Goal: Task Accomplishment & Management: Manage account settings

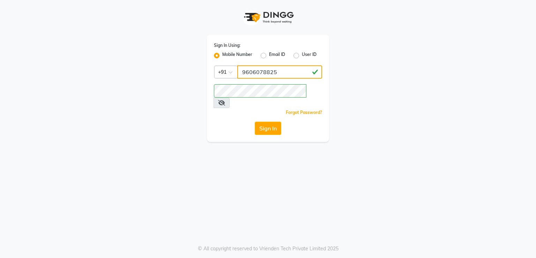
click at [266, 72] on input "9606078825" at bounding box center [279, 71] width 85 height 13
click at [281, 73] on input "9606078825" at bounding box center [279, 71] width 85 height 13
type input "9"
type input "8105598368"
click at [225, 100] on icon at bounding box center [221, 103] width 7 height 6
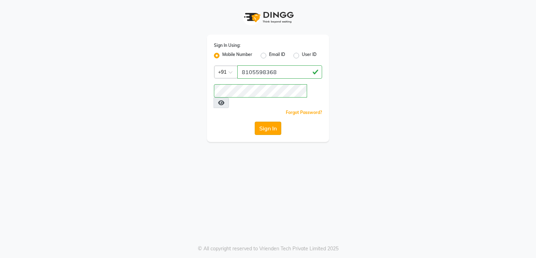
click at [270, 122] on button "Sign In" at bounding box center [268, 128] width 27 height 13
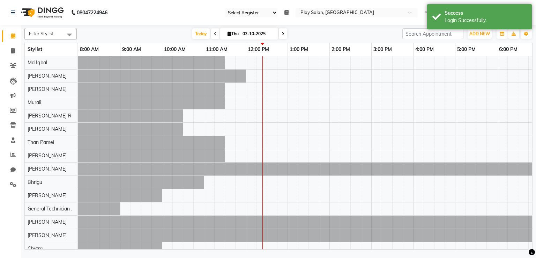
select select "90"
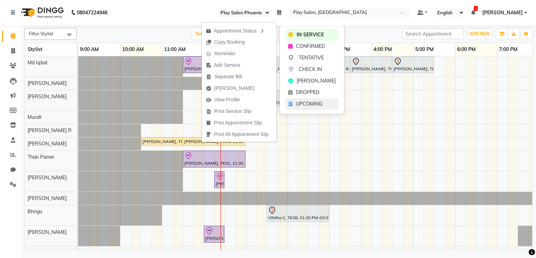
click at [298, 103] on span "UPCOMING" at bounding box center [309, 103] width 27 height 7
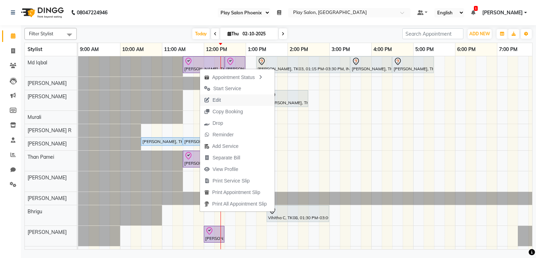
click at [249, 101] on button "Edit" at bounding box center [237, 100] width 75 height 12
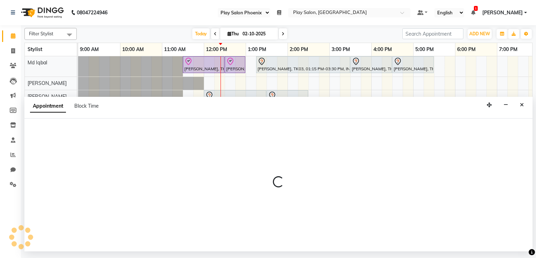
select select "tentative"
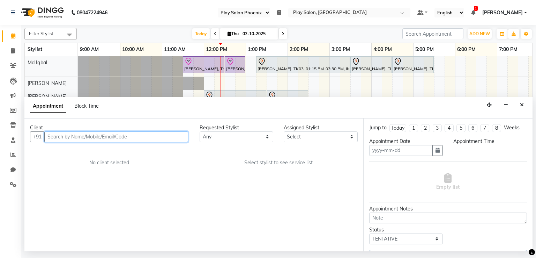
type input "02-10-2025"
select select "upcoming"
select select "630"
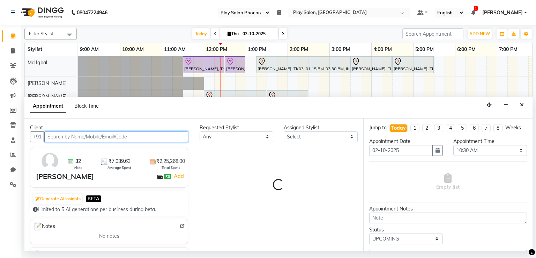
select select "81417"
select select "4216"
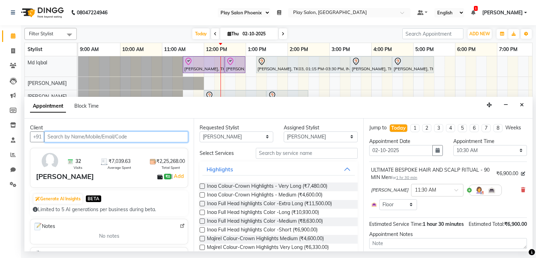
select select "4216"
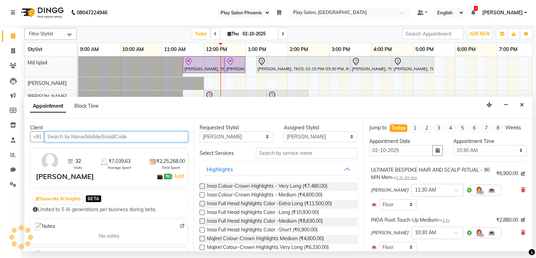
scroll to position [0, 126]
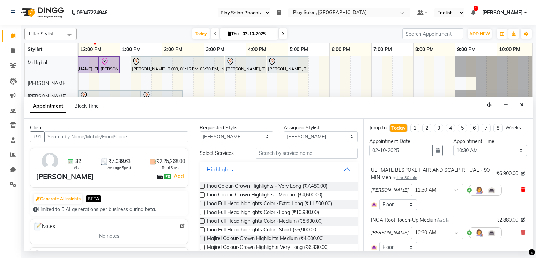
click at [521, 188] on icon at bounding box center [523, 189] width 4 height 5
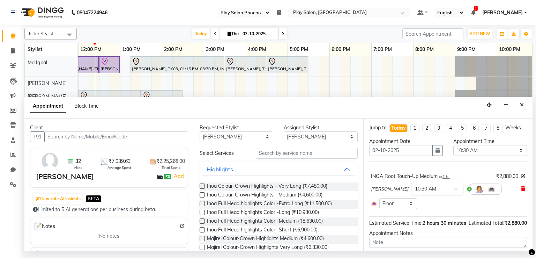
click at [521, 186] on icon at bounding box center [523, 188] width 4 height 5
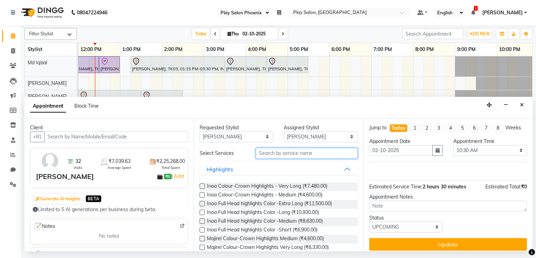
click at [345, 148] on input "text" at bounding box center [307, 153] width 102 height 11
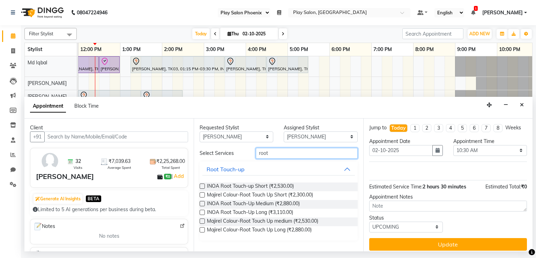
type input "root"
click at [202, 211] on label at bounding box center [202, 212] width 5 height 5
click at [202, 211] on input "checkbox" at bounding box center [202, 213] width 5 height 5
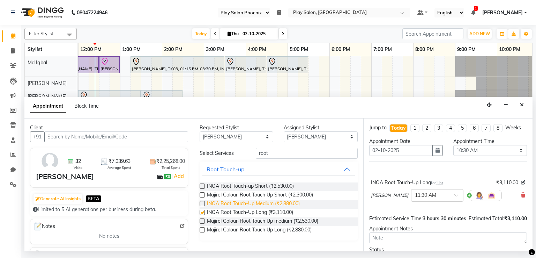
checkbox input "false"
click at [432, 199] on div "× 11:30 AM" at bounding box center [437, 195] width 52 height 13
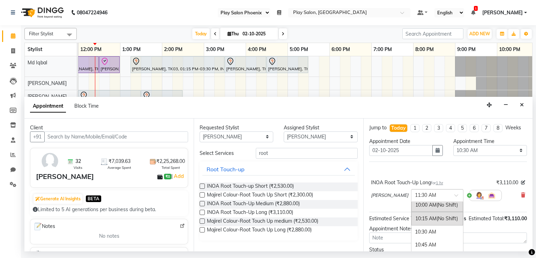
scroll to position [0, 0]
click at [436, 237] on div "10:30 AM" at bounding box center [438, 235] width 52 height 13
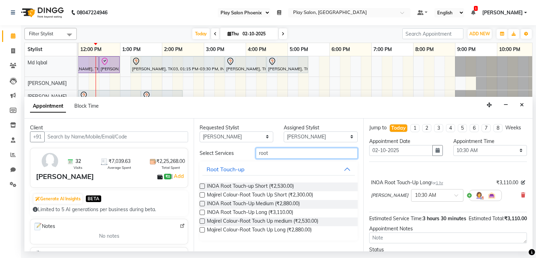
click at [311, 153] on input "root" at bounding box center [307, 153] width 102 height 11
type input "r"
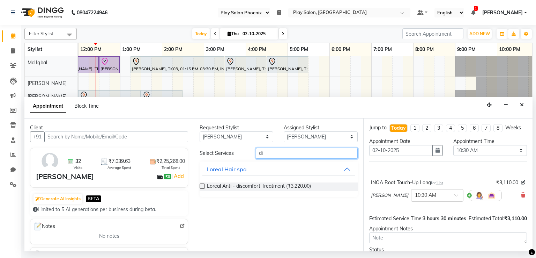
type input "d"
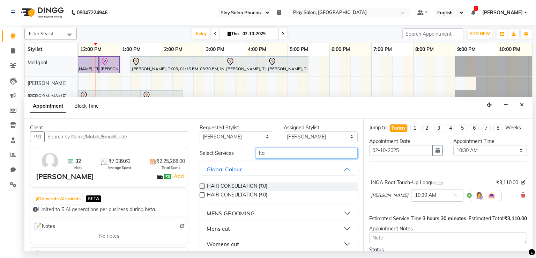
type input "h"
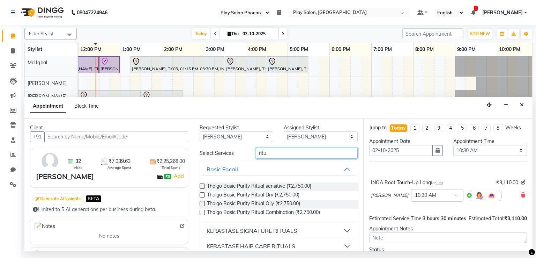
type input "ritu"
click at [337, 243] on button "KERASTASE HAIR CARE RITUALS" at bounding box center [279, 246] width 152 height 13
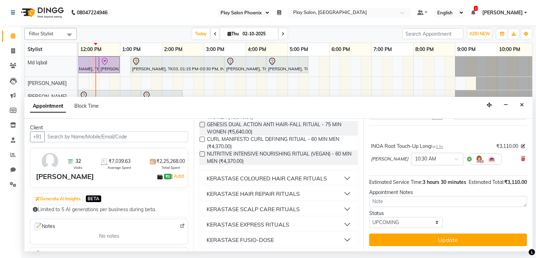
scroll to position [169, 0]
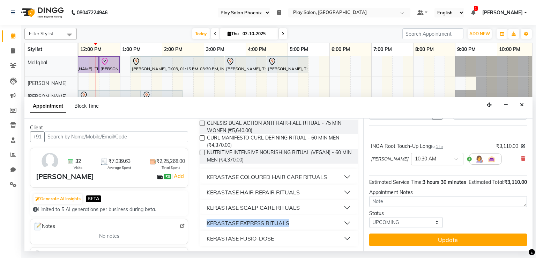
drag, startPoint x: 351, startPoint y: 198, endPoint x: 346, endPoint y: 221, distance: 23.2
click at [346, 221] on ngb-accordion "Basic Facail Thalgo Basic Purity Ritual sensitive (₹2,750.00) Thalgo Basic Puri…" at bounding box center [279, 119] width 158 height 254
click at [339, 191] on button "KERASTASE HAIR REPAIR RITUALS" at bounding box center [279, 192] width 152 height 13
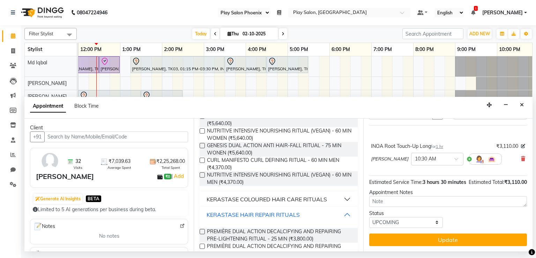
scroll to position [146, 0]
click at [203, 174] on label at bounding box center [202, 175] width 5 height 5
click at [203, 174] on input "checkbox" at bounding box center [202, 176] width 5 height 5
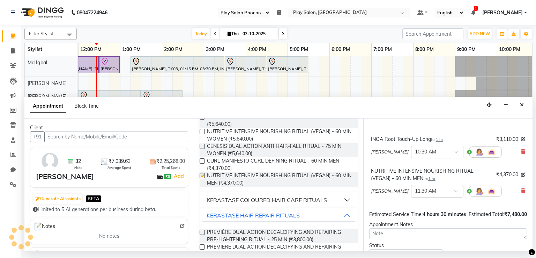
checkbox input "false"
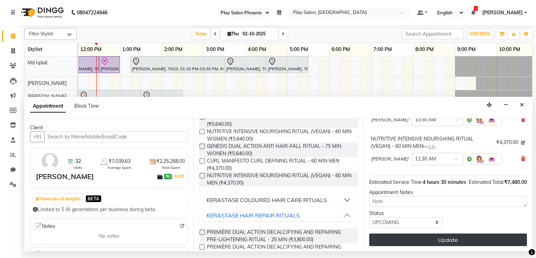
click at [444, 238] on button "Update" at bounding box center [448, 239] width 158 height 13
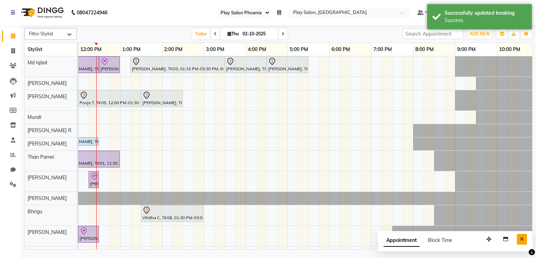
click at [526, 240] on button "Close" at bounding box center [522, 239] width 10 height 11
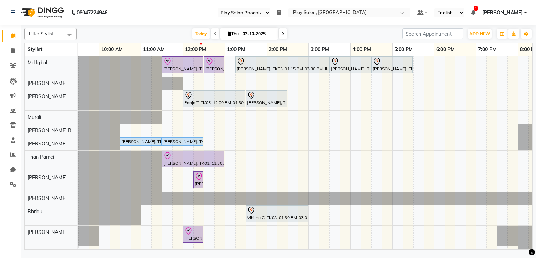
scroll to position [0, 0]
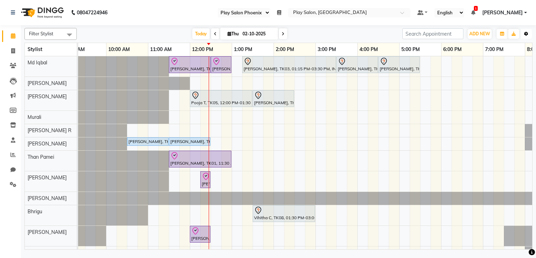
click at [526, 34] on icon "button" at bounding box center [526, 34] width 4 height 4
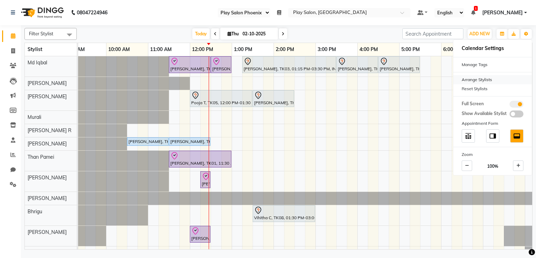
click at [486, 76] on div "Arrange Stylists" at bounding box center [493, 79] width 79 height 9
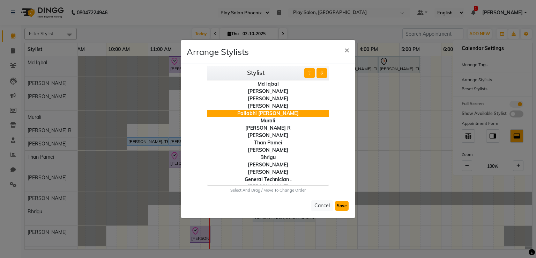
click at [340, 205] on button "Save" at bounding box center [342, 206] width 14 height 10
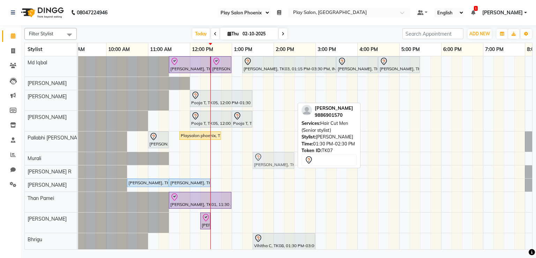
drag, startPoint x: 267, startPoint y: 97, endPoint x: 271, endPoint y: 153, distance: 55.3
click at [271, 153] on tbody "Sapana Sharma, TK01, 11:30 AM-12:30 PM, INOA Root Touch-Up Long Sapana Sharma, …" at bounding box center [357, 218] width 587 height 324
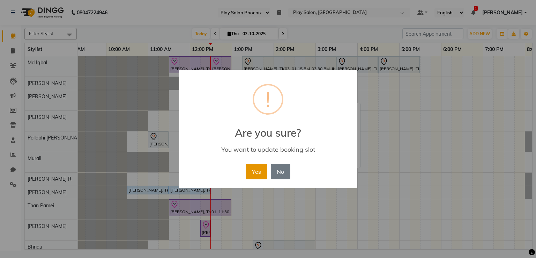
click at [257, 171] on button "Yes" at bounding box center [256, 171] width 21 height 15
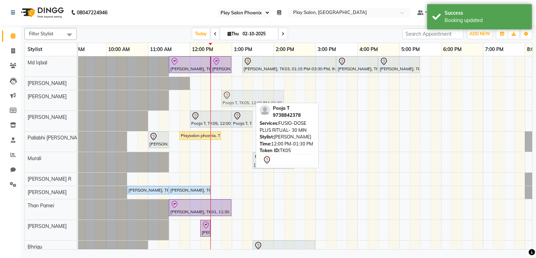
drag, startPoint x: 230, startPoint y: 100, endPoint x: 259, endPoint y: 97, distance: 28.8
click at [64, 97] on div "Pooja T, TK05, 12:00 PM-01:30 PM, FUSIO-DOSE PLUS RITUAL- 30 MIN Pooja T, TK05,…" at bounding box center [64, 100] width 0 height 20
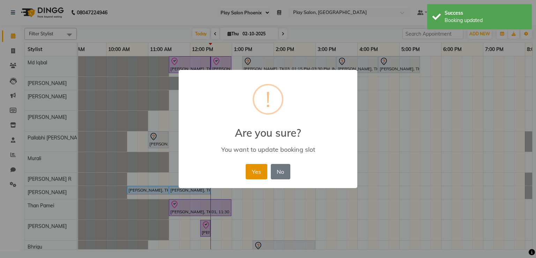
click at [257, 170] on button "Yes" at bounding box center [256, 171] width 21 height 15
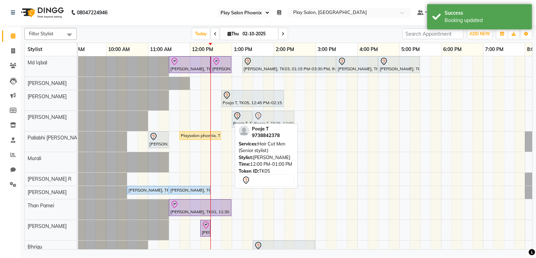
drag, startPoint x: 218, startPoint y: 121, endPoint x: 277, endPoint y: 118, distance: 59.4
click at [64, 118] on div "Pooja T, TK05, 12:00 PM-01:00 PM, Hair Cut Men (Senior stylist) Pooja T, TK05, …" at bounding box center [64, 121] width 0 height 20
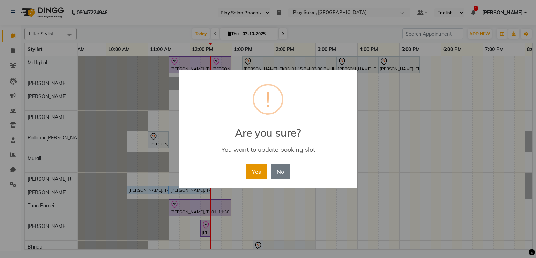
click at [254, 169] on button "Yes" at bounding box center [256, 171] width 21 height 15
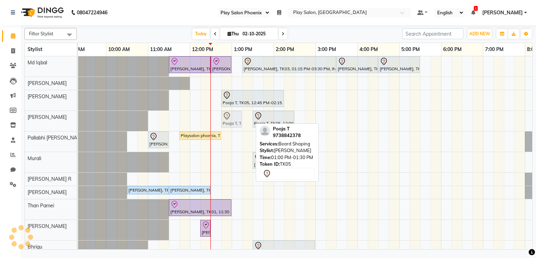
drag, startPoint x: 245, startPoint y: 121, endPoint x: 239, endPoint y: 121, distance: 5.9
click at [64, 121] on div "Pooja T, TK05, 01:00 PM-01:30 PM, Beard Shaping Pooja T, TK05, 12:00 PM-01:00 P…" at bounding box center [64, 121] width 0 height 20
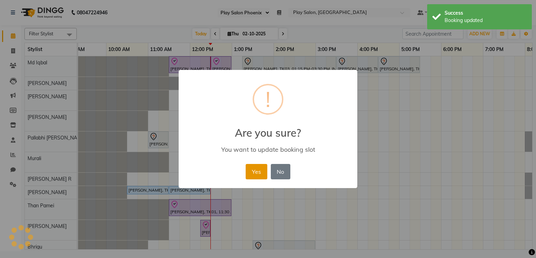
click at [255, 173] on button "Yes" at bounding box center [256, 171] width 21 height 15
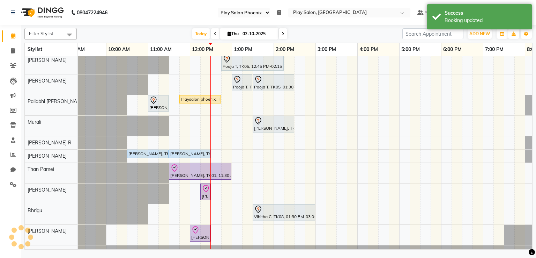
scroll to position [47, 0]
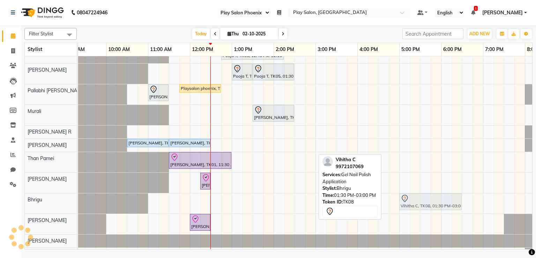
drag, startPoint x: 311, startPoint y: 199, endPoint x: 455, endPoint y: 195, distance: 143.9
click at [64, 195] on div "Vihitha C, TK08, 01:30 PM-03:00 PM, Gel Nail Polish Application Vihitha C, TK08…" at bounding box center [64, 203] width 0 height 20
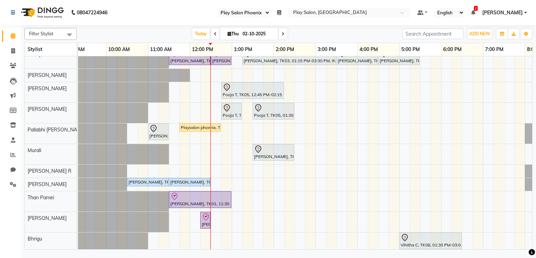
scroll to position [0, 0]
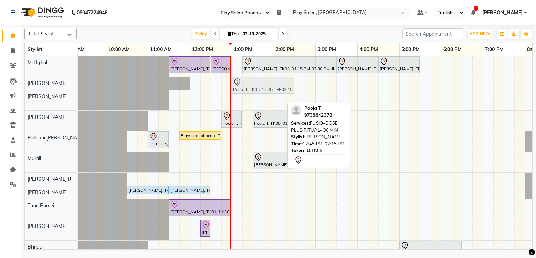
drag, startPoint x: 238, startPoint y: 101, endPoint x: 247, endPoint y: 89, distance: 15.2
click at [247, 89] on tbody "Sapana Sharma, TK01, 11:30 AM-12:30 PM, INOA Root Touch-Up Long Sapana Sharma, …" at bounding box center [357, 221] width 587 height 331
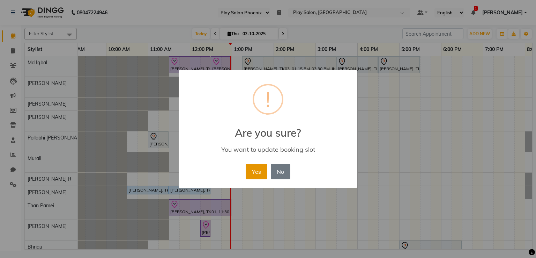
click at [249, 172] on button "Yes" at bounding box center [256, 171] width 21 height 15
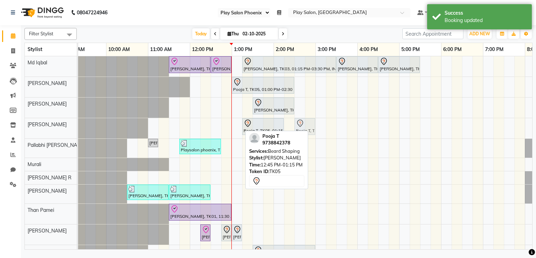
drag, startPoint x: 236, startPoint y: 129, endPoint x: 305, endPoint y: 131, distance: 68.5
click at [305, 131] on div "Filter Stylist Select All Md Iqbal Rosy Rongmei Sanjay V Murali Manjunath R Rah…" at bounding box center [278, 137] width 508 height 224
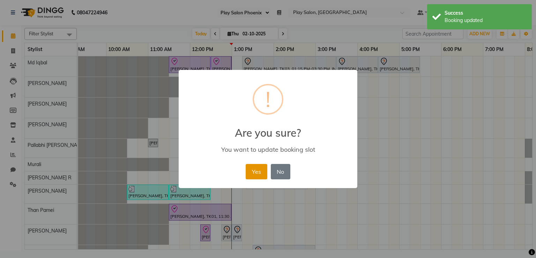
click at [252, 166] on button "Yes" at bounding box center [256, 171] width 21 height 15
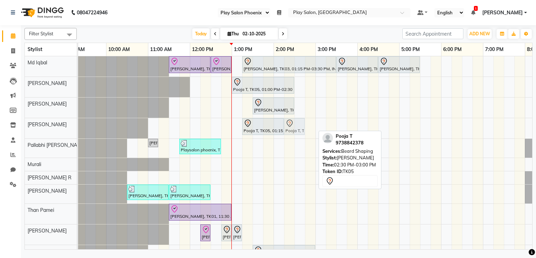
drag, startPoint x: 310, startPoint y: 122, endPoint x: 304, endPoint y: 126, distance: 7.3
click at [64, 126] on div "Pooja T, TK05, 01:15 PM-02:15 PM, Hair Cut Men (Senior stylist) Pooja T, TK05, …" at bounding box center [64, 128] width 0 height 20
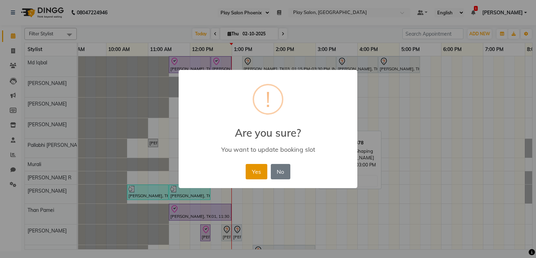
click at [253, 166] on button "Yes" at bounding box center [256, 171] width 21 height 15
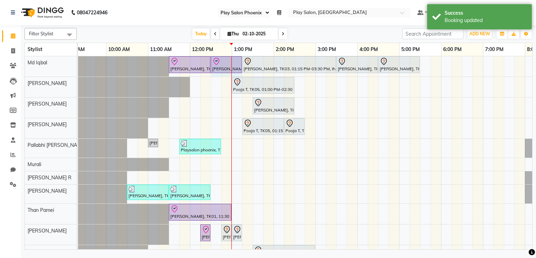
drag, startPoint x: 230, startPoint y: 65, endPoint x: 235, endPoint y: 63, distance: 5.1
click at [64, 63] on div "Sapana Sharma, TK01, 11:30 AM-12:30 PM, INOA Root Touch-Up Long Sapana Sharma, …" at bounding box center [64, 66] width 0 height 20
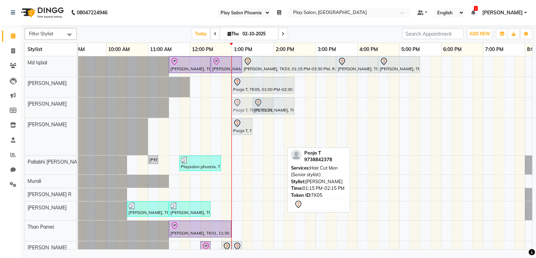
drag, startPoint x: 248, startPoint y: 145, endPoint x: 242, endPoint y: 111, distance: 34.1
click at [242, 111] on tbody "Sapana Sharma, TK01, 11:30 AM-12:30 PM, INOA Root Touch-Up Long Sapana Sharma, …" at bounding box center [357, 232] width 587 height 352
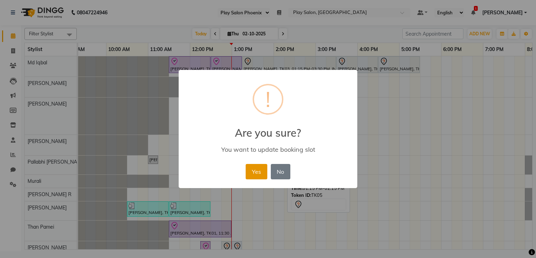
click at [264, 173] on button "Yes" at bounding box center [256, 171] width 21 height 15
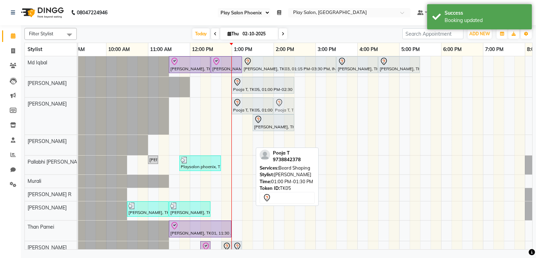
drag, startPoint x: 245, startPoint y: 146, endPoint x: 291, endPoint y: 104, distance: 62.0
click at [291, 104] on tbody "Sapana Sharma, TK01, 11:30 AM-12:30 PM, INOA Root Touch-Up Long Sapana Sharma, …" at bounding box center [357, 232] width 587 height 352
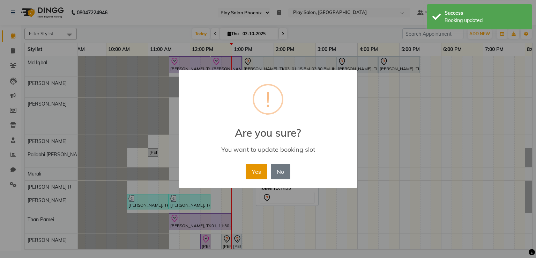
click at [257, 175] on button "Yes" at bounding box center [256, 171] width 21 height 15
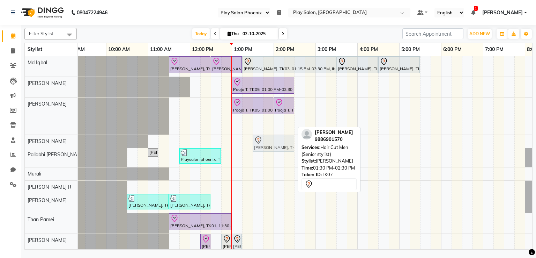
drag, startPoint x: 268, startPoint y: 123, endPoint x: 269, endPoint y: 140, distance: 17.1
click at [269, 140] on tbody "Sapana Sharma, TK01, 11:30 AM-12:30 PM, INOA Root Touch-Up Long Sapana Sharma, …" at bounding box center [357, 228] width 587 height 345
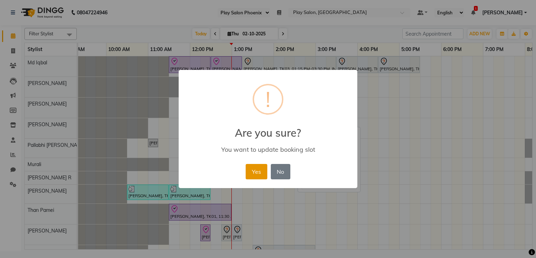
click at [262, 168] on button "Yes" at bounding box center [256, 171] width 21 height 15
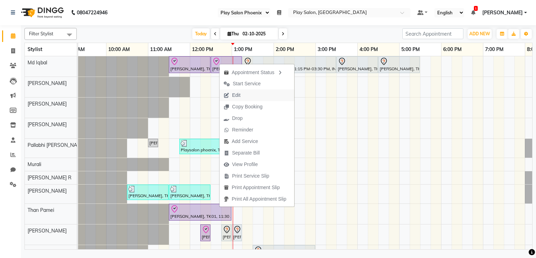
click at [233, 98] on span "Edit" at bounding box center [236, 94] width 8 height 7
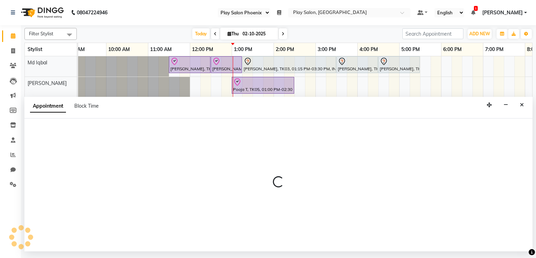
select select "tentative"
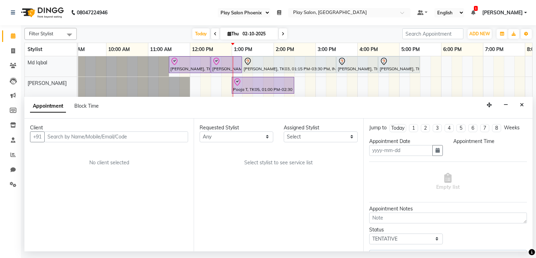
type input "02-10-2025"
select select "check-in"
select select "690"
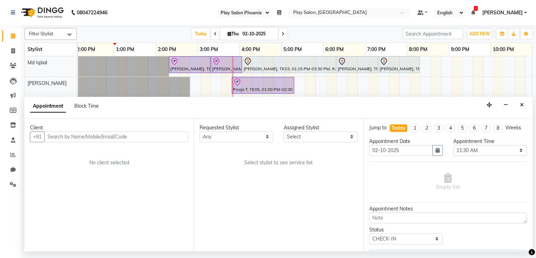
scroll to position [0, 132]
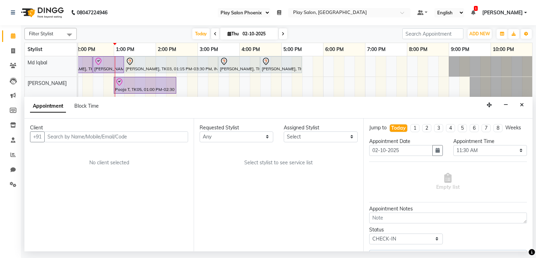
select select "81412"
select select "4216"
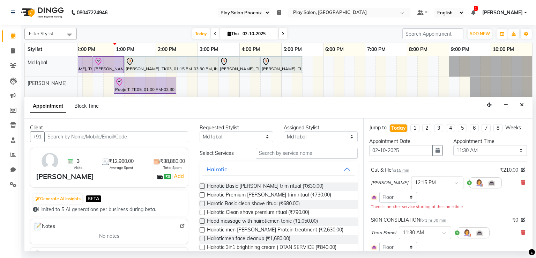
select select "4216"
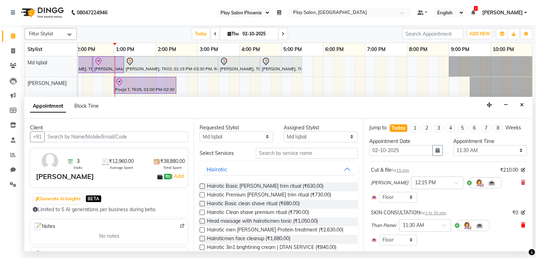
click at [521, 224] on icon at bounding box center [523, 224] width 4 height 5
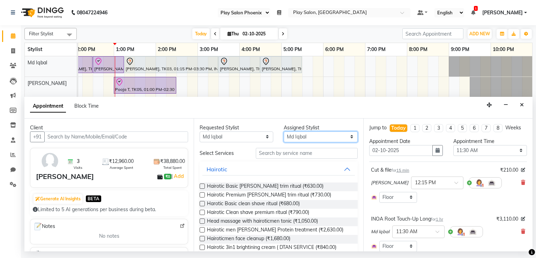
click at [306, 136] on select "Select Albaz Ali Aravind Bhrigu Chytra Diksha Tamang General Technician . Imran…" at bounding box center [321, 136] width 74 height 11
select select "87914"
click at [284, 131] on select "Select Albaz Ali Aravind Bhrigu Chytra Diksha Tamang General Technician . Imran…" at bounding box center [321, 136] width 74 height 11
click at [277, 154] on input "text" at bounding box center [307, 153] width 102 height 11
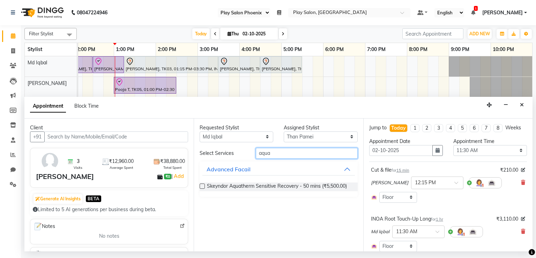
type input "aqua"
click at [201, 184] on label at bounding box center [202, 185] width 5 height 5
click at [201, 184] on input "checkbox" at bounding box center [202, 186] width 5 height 5
checkbox input "false"
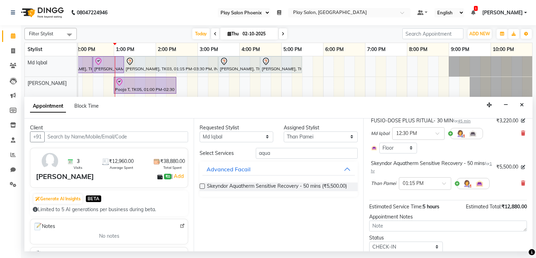
scroll to position [206, 0]
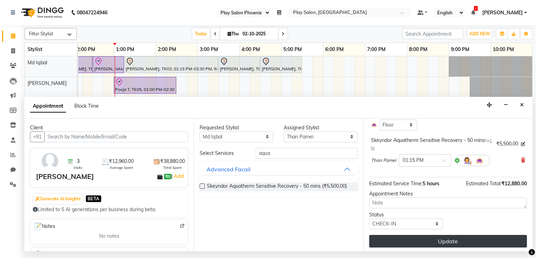
click at [451, 240] on button "Update" at bounding box center [448, 241] width 158 height 13
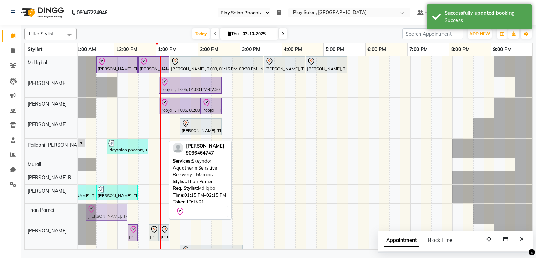
scroll to position [0, 81]
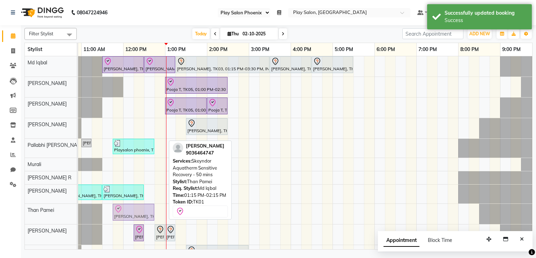
drag, startPoint x: 133, startPoint y: 215, endPoint x: 125, endPoint y: 219, distance: 9.1
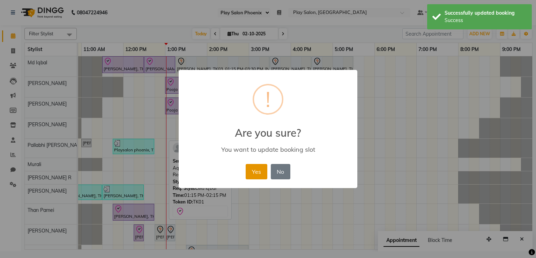
click at [259, 172] on button "Yes" at bounding box center [256, 171] width 21 height 15
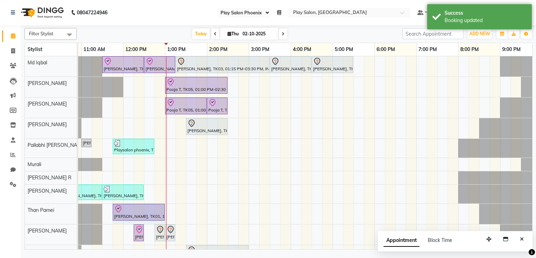
drag, startPoint x: 154, startPoint y: 210, endPoint x: 161, endPoint y: 210, distance: 7.0
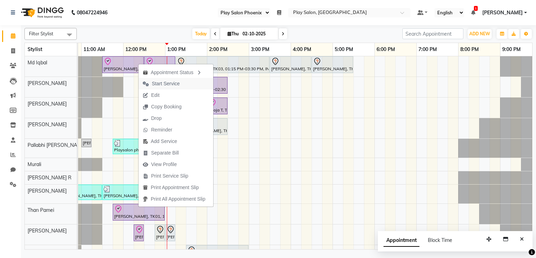
click at [180, 84] on span "Start Service" at bounding box center [161, 84] width 45 height 12
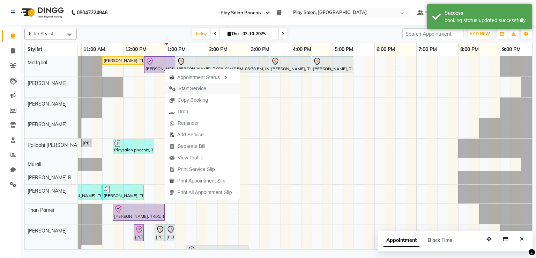
click at [190, 88] on span "Start Service" at bounding box center [192, 88] width 28 height 7
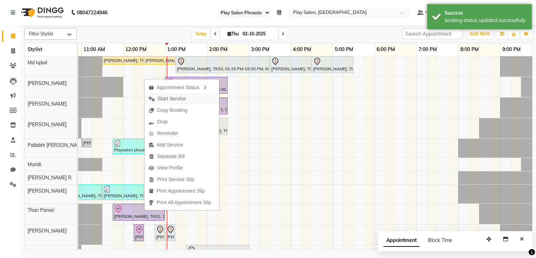
click at [184, 97] on span "Start Service" at bounding box center [172, 98] width 28 height 7
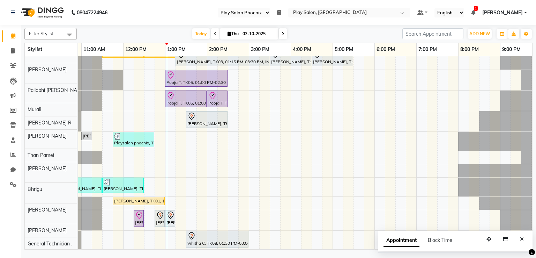
scroll to position [0, 0]
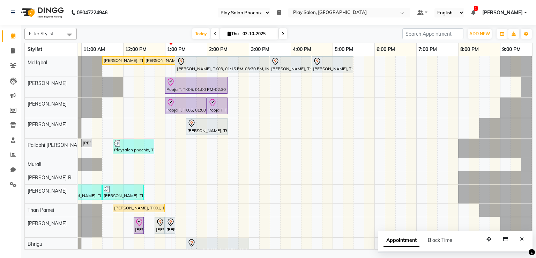
click at [171, 190] on div "Sapana Sharma, TK01, 11:30 AM-12:30 PM, INOA Root Touch-Up Long Sapana Sharma, …" at bounding box center [291, 220] width 587 height 328
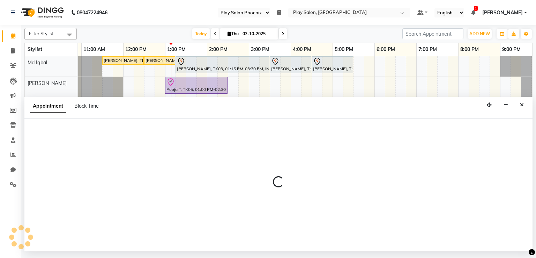
select select "81417"
select select "tentative"
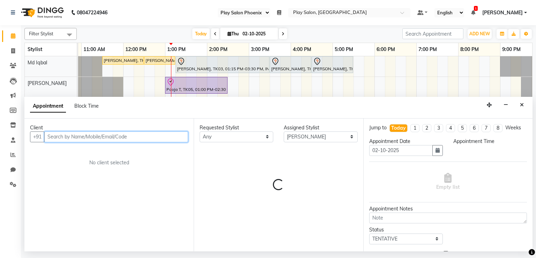
select select "780"
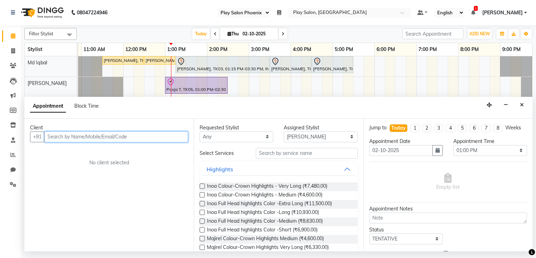
click at [151, 136] on input "text" at bounding box center [116, 136] width 144 height 11
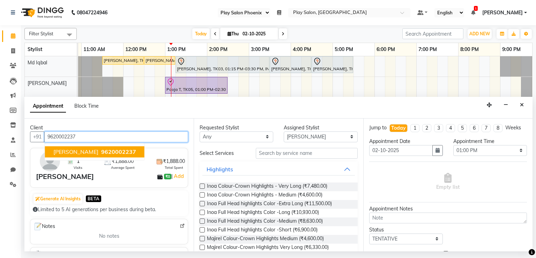
click at [119, 154] on span "9620002237" at bounding box center [118, 151] width 35 height 7
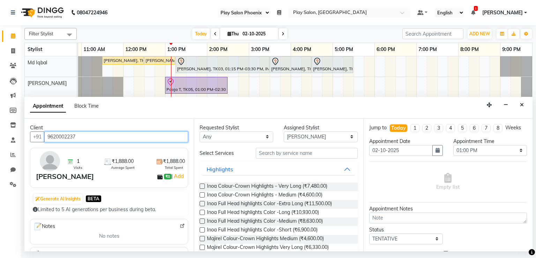
type input "9620002237"
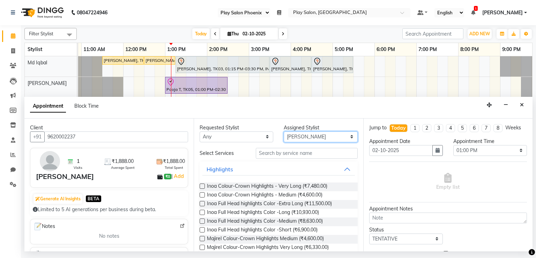
click at [307, 137] on select "Select Albaz Ali Aravind Bhrigu Chytra Diksha Tamang General Technician . Imran…" at bounding box center [321, 136] width 74 height 11
select select "92102"
click at [284, 131] on select "Select Albaz Ali Aravind Bhrigu Chytra Diksha Tamang General Technician . Imran…" at bounding box center [321, 136] width 74 height 11
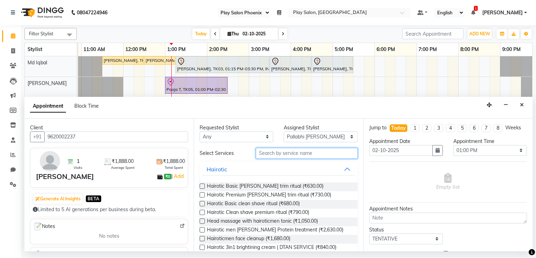
click at [287, 150] on input "text" at bounding box center [307, 153] width 102 height 11
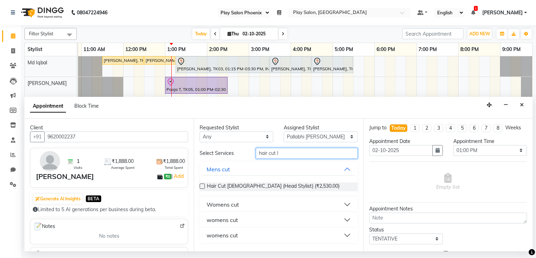
type input "hair cut l"
click at [346, 235] on button "womens cut" at bounding box center [279, 235] width 152 height 13
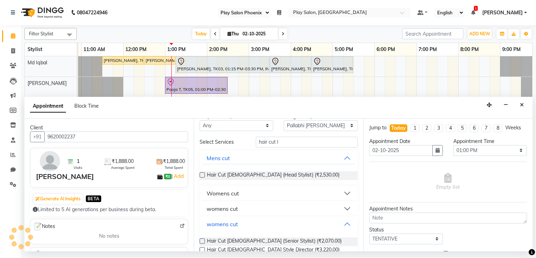
scroll to position [25, 0]
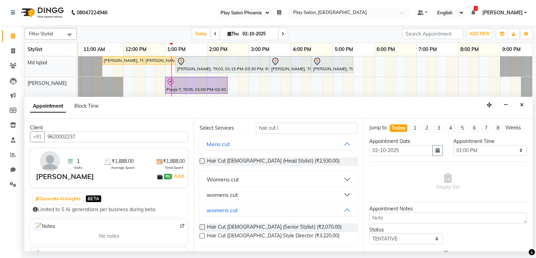
click at [204, 226] on label at bounding box center [202, 226] width 5 height 5
click at [204, 226] on input "checkbox" at bounding box center [202, 227] width 5 height 5
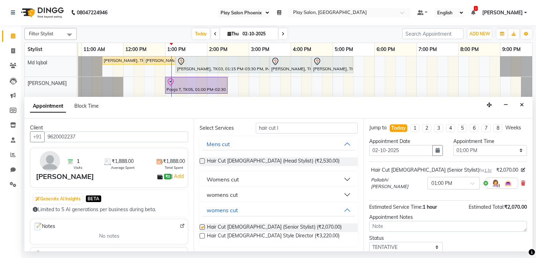
checkbox input "false"
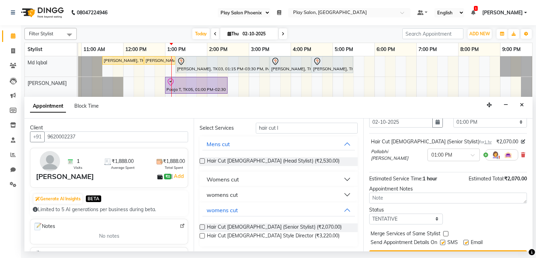
scroll to position [44, 0]
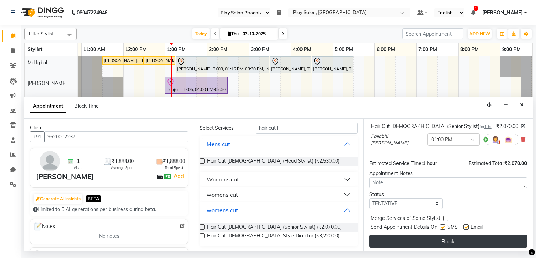
click at [436, 242] on button "Book" at bounding box center [448, 241] width 158 height 13
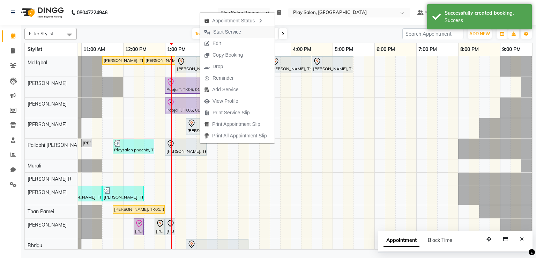
click at [226, 34] on span "Start Service" at bounding box center [227, 31] width 28 height 7
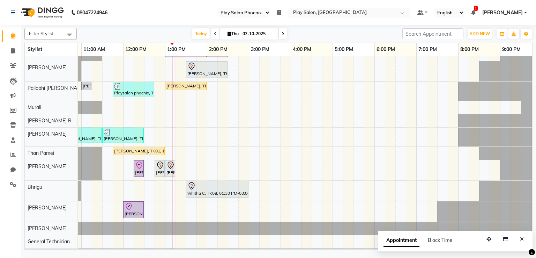
scroll to position [58, 0]
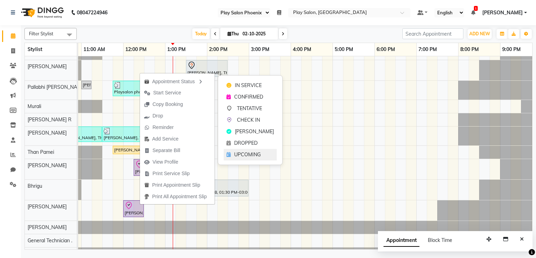
click at [239, 156] on span "UPCOMING" at bounding box center [247, 154] width 27 height 7
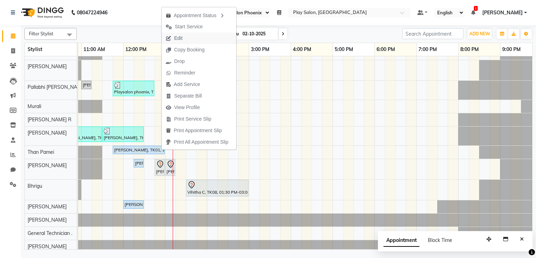
click at [189, 40] on button "Edit" at bounding box center [199, 38] width 75 height 12
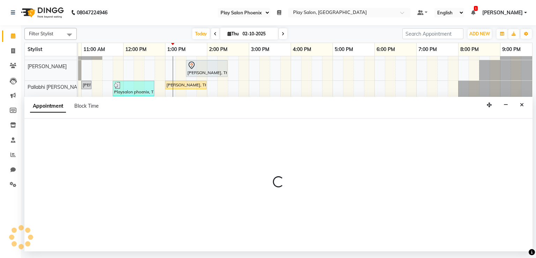
select select "tentative"
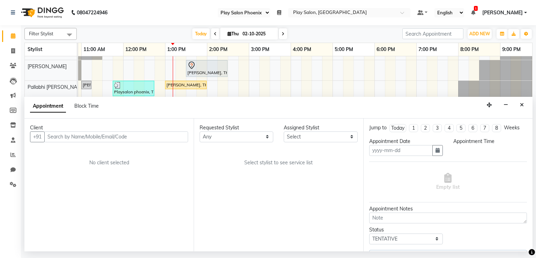
type input "02-10-2025"
select select "upcoming"
select select "690"
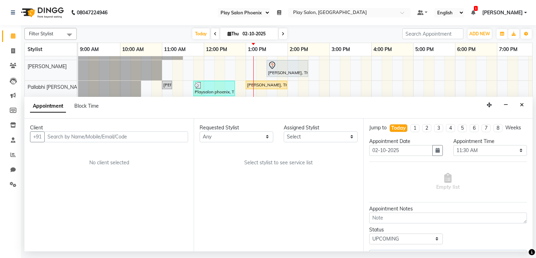
select select "81412"
select select "4216"
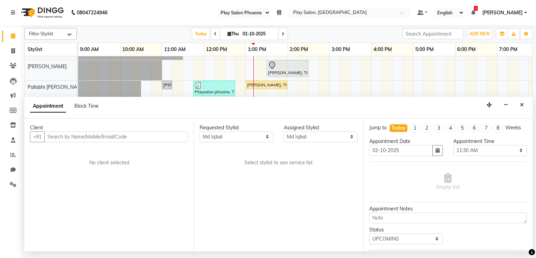
select select "4216"
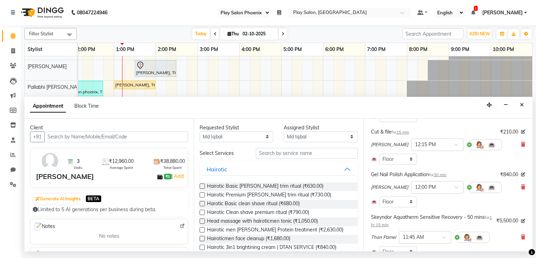
scroll to position [84, 0]
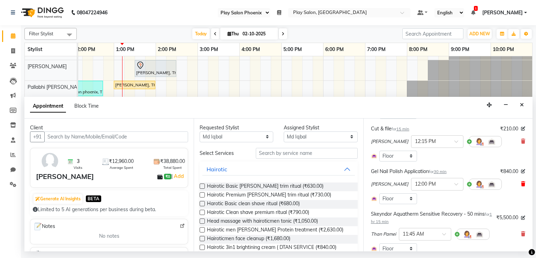
click at [521, 182] on icon at bounding box center [523, 183] width 4 height 5
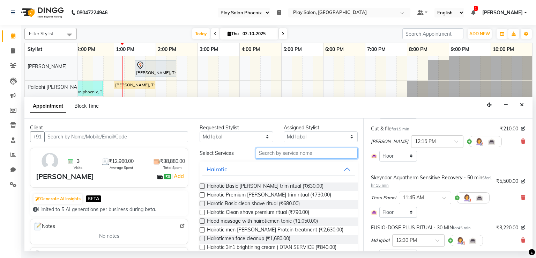
click at [318, 153] on input "text" at bounding box center [307, 153] width 102 height 11
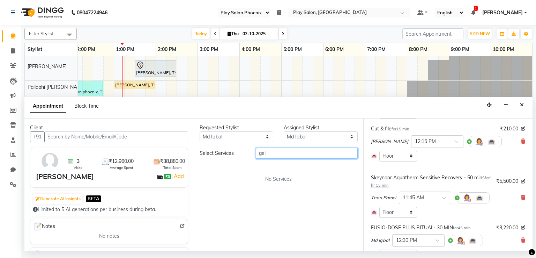
type input "gel"
click at [320, 138] on select "Select Albaz Ali Aravind Bhrigu Chytra Diksha Tamang General Technician . Imran…" at bounding box center [321, 136] width 74 height 11
select select "87444"
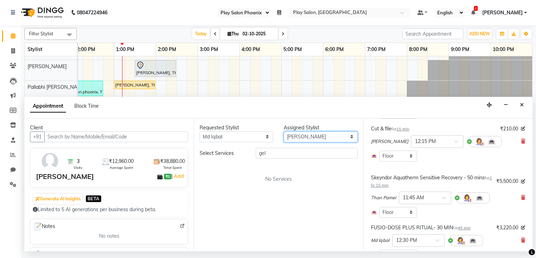
click at [284, 131] on select "Select Albaz Ali Aravind Bhrigu Chytra Diksha Tamang General Technician . Imran…" at bounding box center [321, 136] width 74 height 11
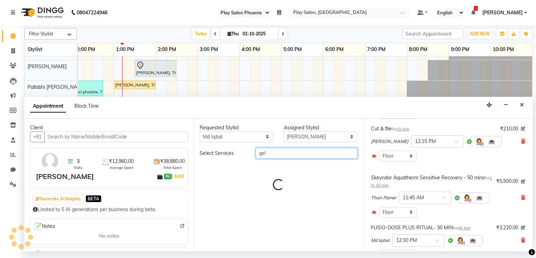
click at [278, 153] on input "gel" at bounding box center [307, 153] width 102 height 11
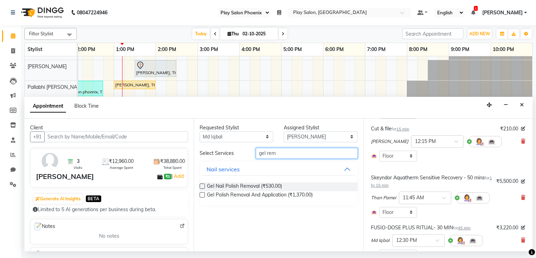
type input "gel rem"
click at [203, 185] on label at bounding box center [202, 185] width 5 height 5
click at [203, 185] on input "checkbox" at bounding box center [202, 186] width 5 height 5
checkbox input "false"
click at [281, 153] on input "gel rem" at bounding box center [307, 153] width 102 height 11
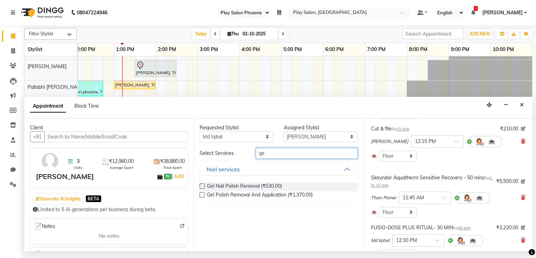
type input "g"
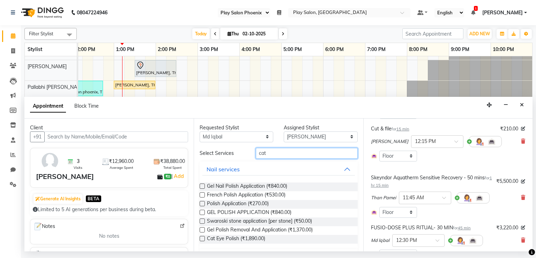
type input "cat"
click at [202, 239] on label at bounding box center [202, 238] width 5 height 5
click at [202, 239] on input "checkbox" at bounding box center [202, 239] width 5 height 5
checkbox input "false"
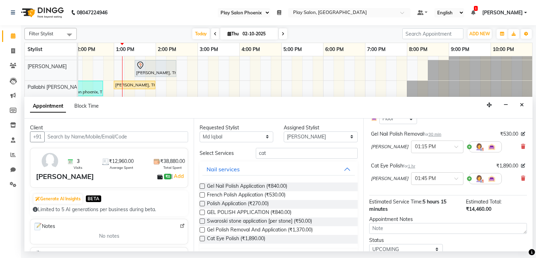
scroll to position [247, 0]
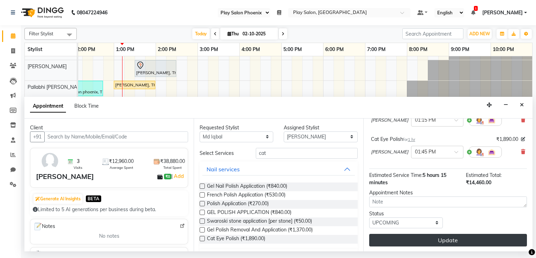
click at [455, 238] on button "Update" at bounding box center [448, 240] width 158 height 13
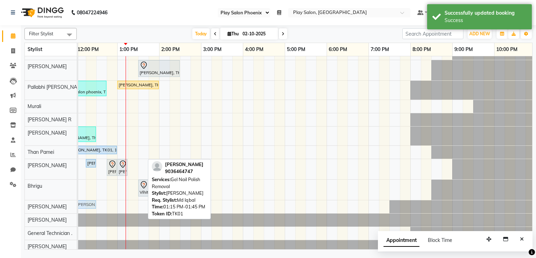
scroll to position [0, 126]
drag, startPoint x: 138, startPoint y: 204, endPoint x: 91, endPoint y: 206, distance: 46.8
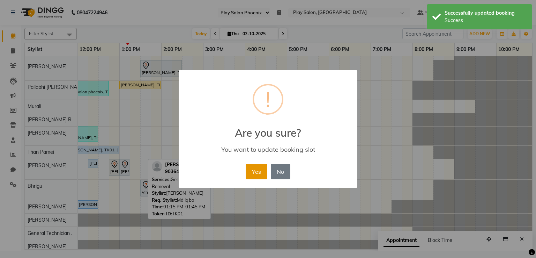
click at [251, 173] on button "Yes" at bounding box center [256, 171] width 21 height 15
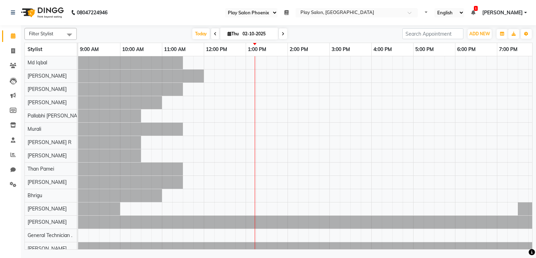
select select "90"
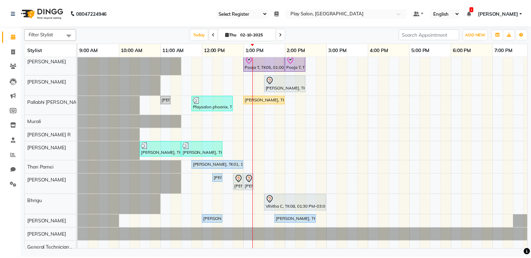
scroll to position [52, 0]
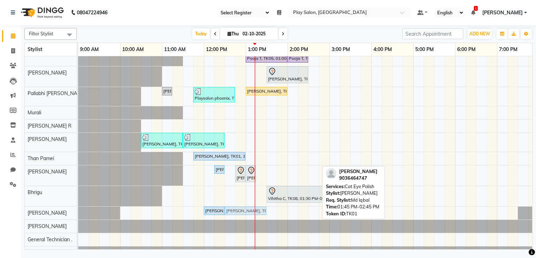
drag, startPoint x: 289, startPoint y: 210, endPoint x: 240, endPoint y: 215, distance: 49.5
click at [240, 215] on div "[PERSON_NAME], TK01, 11:30 AM-12:30 PM, INOA Root Touch-Up Long [PERSON_NAME], …" at bounding box center [371, 165] width 587 height 321
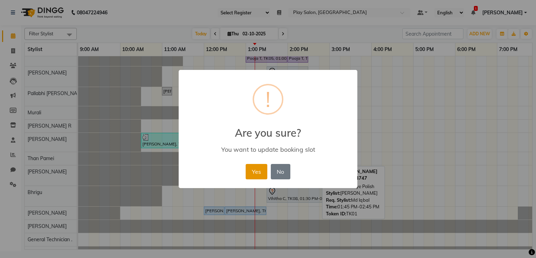
click at [257, 176] on button "Yes" at bounding box center [256, 171] width 21 height 15
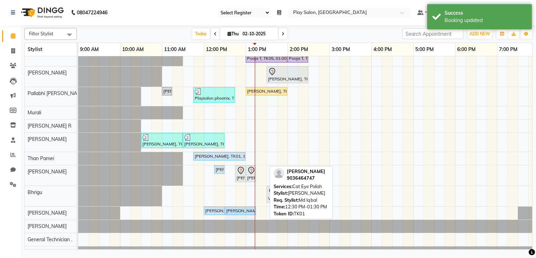
drag, startPoint x: 264, startPoint y: 210, endPoint x: 252, endPoint y: 210, distance: 12.2
click at [78, 210] on div "[PERSON_NAME], TK01, 12:00 PM-12:30 PM, Gel Nail Polish Removal [PERSON_NAME], …" at bounding box center [78, 212] width 0 height 12
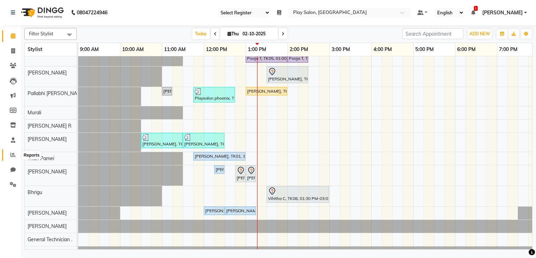
click at [12, 155] on icon at bounding box center [12, 154] width 5 height 5
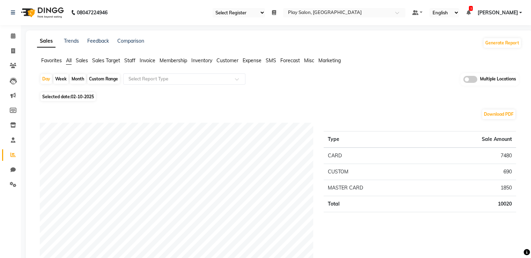
click at [81, 61] on span "Sales" at bounding box center [82, 60] width 12 height 6
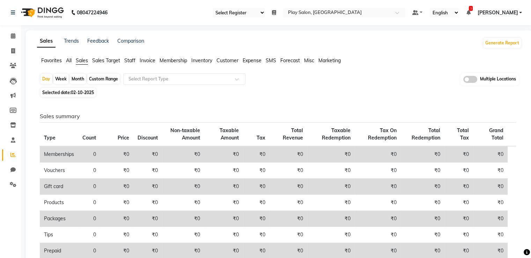
click at [78, 93] on span "02-10-2025" at bounding box center [82, 92] width 23 height 5
select select "10"
select select "2025"
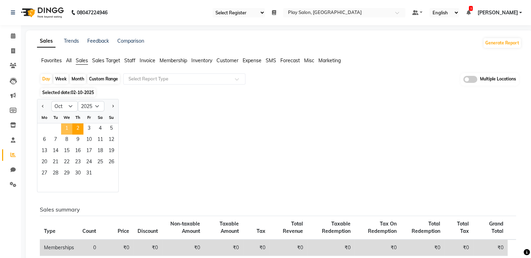
click at [65, 127] on span "1" at bounding box center [66, 128] width 11 height 11
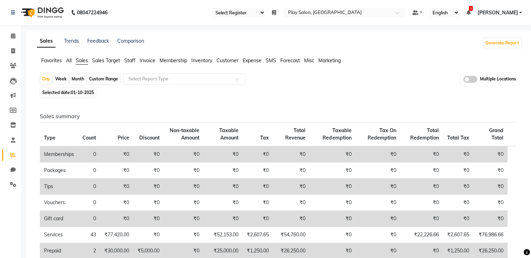
click at [130, 60] on span "Staff" at bounding box center [129, 60] width 11 height 6
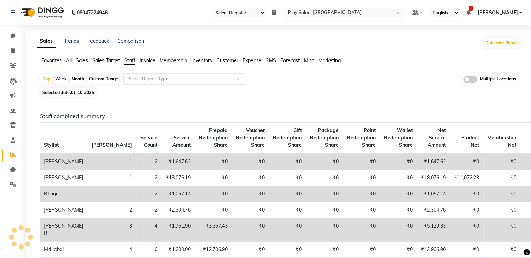
click at [151, 78] on input "text" at bounding box center [177, 78] width 101 height 7
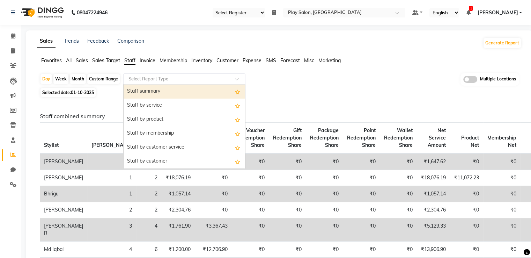
click at [151, 78] on input "text" at bounding box center [177, 78] width 101 height 7
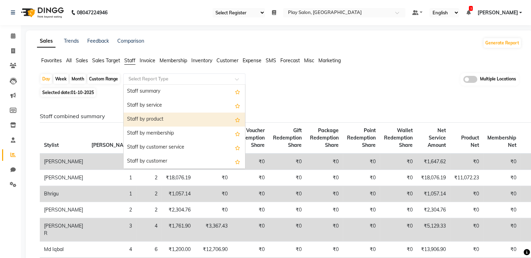
click at [152, 117] on div "Staff by product" at bounding box center [185, 119] width 122 height 14
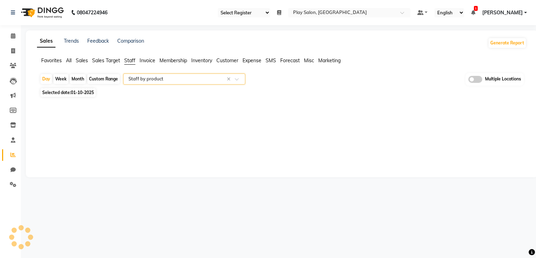
select select "full_report"
select select "csv"
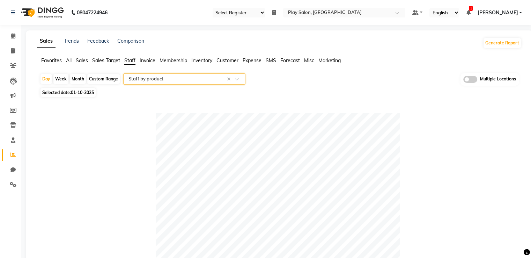
click at [81, 62] on span "Sales" at bounding box center [82, 60] width 12 height 6
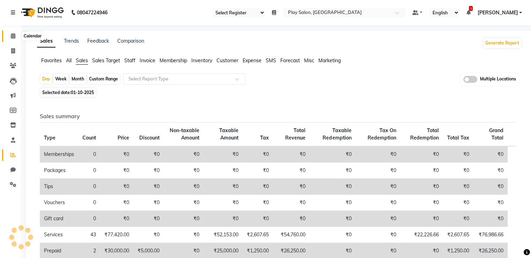
click at [11, 37] on icon at bounding box center [13, 35] width 5 height 5
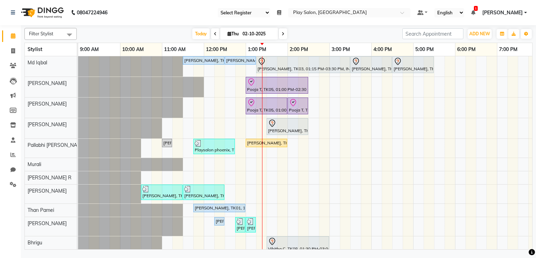
click at [2, 30] on link "Calendar" at bounding box center [10, 36] width 17 height 12
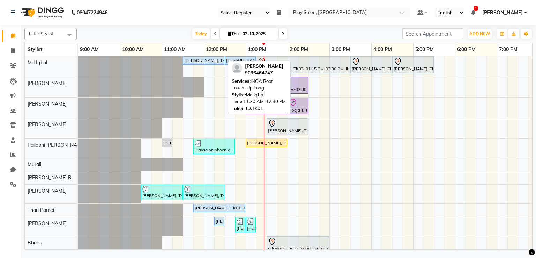
click at [216, 61] on div "[PERSON_NAME], TK01, 11:30 AM-12:30 PM, INOA Root Touch-Up Long" at bounding box center [204, 60] width 40 height 6
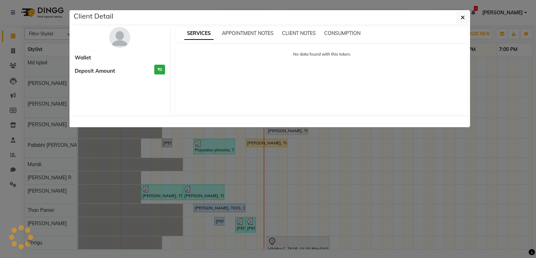
select select "5"
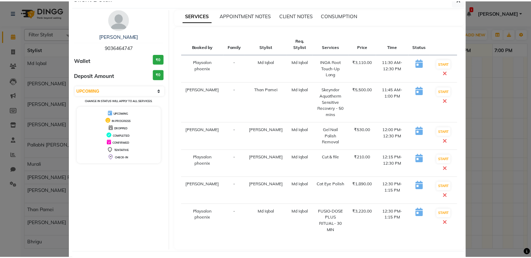
scroll to position [40, 0]
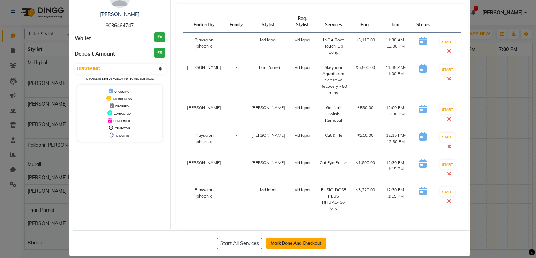
click at [307, 237] on button "Mark Done And Checkout" at bounding box center [296, 242] width 60 height 11
select select "service"
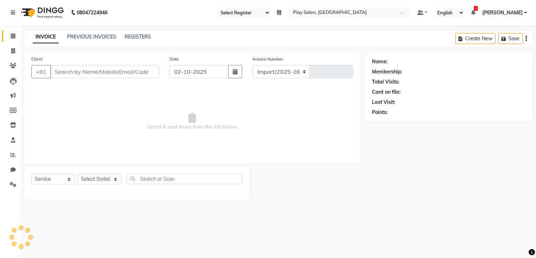
select select "8350"
type input "3371"
select select "81412"
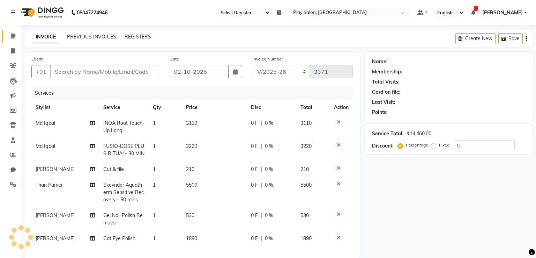
type input "9036464747"
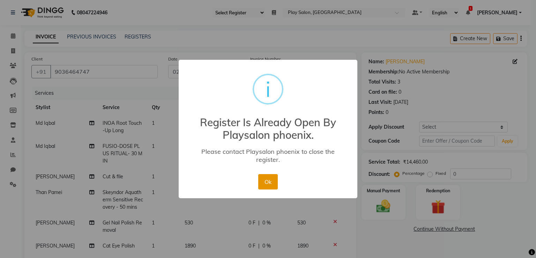
click at [264, 177] on button "Ok" at bounding box center [267, 181] width 19 height 15
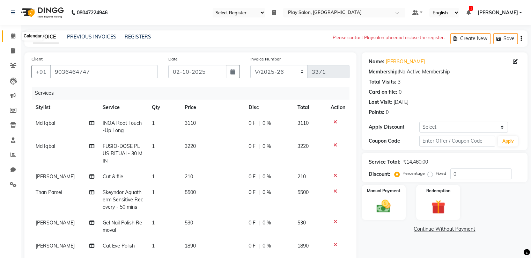
click at [13, 34] on icon at bounding box center [13, 35] width 5 height 5
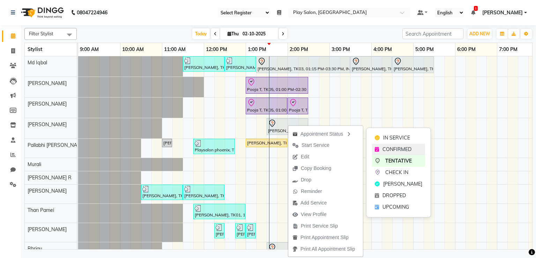
click at [384, 151] on span "CONFIRMED" at bounding box center [397, 149] width 29 height 7
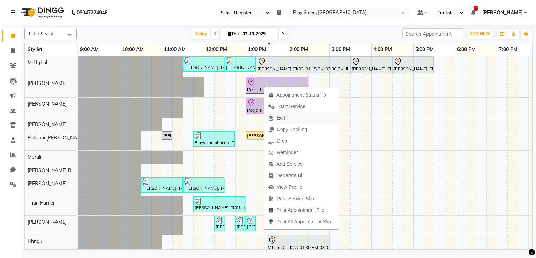
click at [286, 115] on span "Edit" at bounding box center [276, 118] width 25 height 12
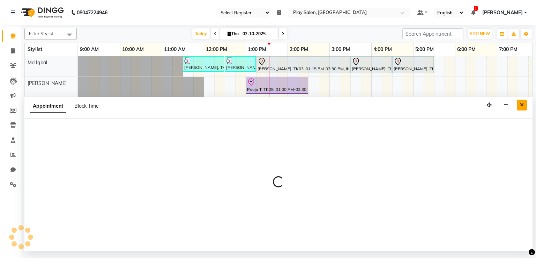
click at [523, 105] on icon "Close" at bounding box center [522, 104] width 4 height 5
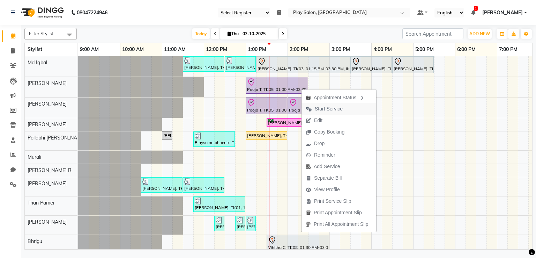
click at [321, 110] on span "Start Service" at bounding box center [329, 108] width 28 height 7
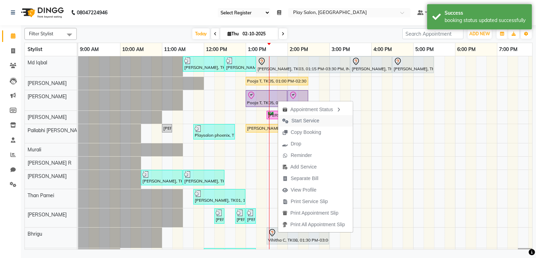
click at [292, 121] on span "Start Service" at bounding box center [306, 120] width 28 height 7
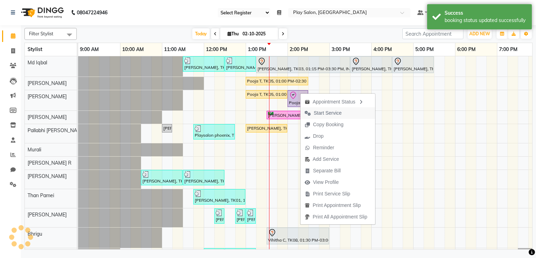
click at [337, 112] on span "Start Service" at bounding box center [328, 112] width 28 height 7
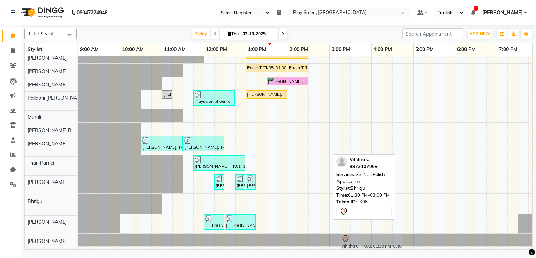
scroll to position [30, 0]
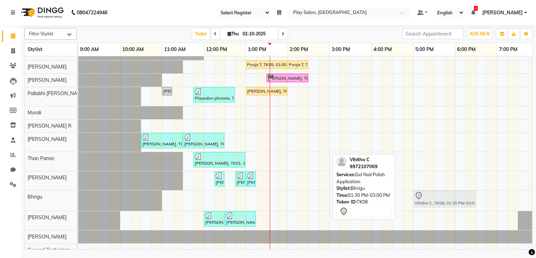
drag, startPoint x: 288, startPoint y: 232, endPoint x: 432, endPoint y: 196, distance: 148.7
click at [78, 196] on div "Vihitha C, TK08, 01:30 PM-03:00 PM, Gel Nail Polish Application Vihitha C, TK08…" at bounding box center [78, 200] width 0 height 20
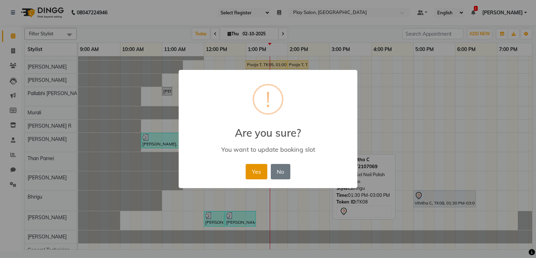
click at [258, 170] on button "Yes" at bounding box center [256, 171] width 21 height 15
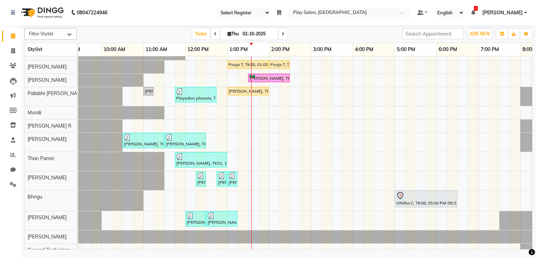
scroll to position [0, 0]
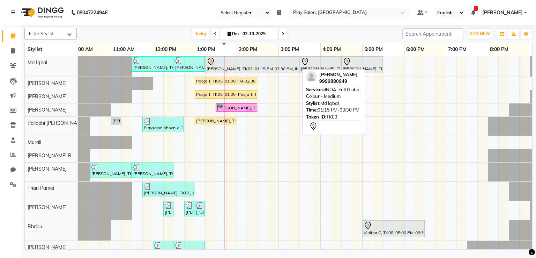
click at [241, 63] on div at bounding box center [252, 61] width 91 height 8
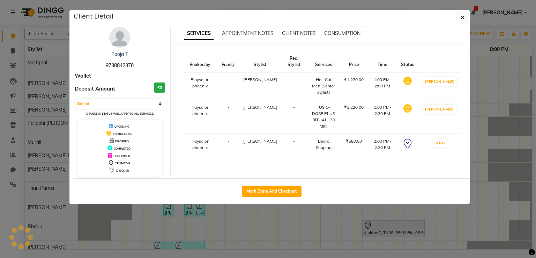
select select "7"
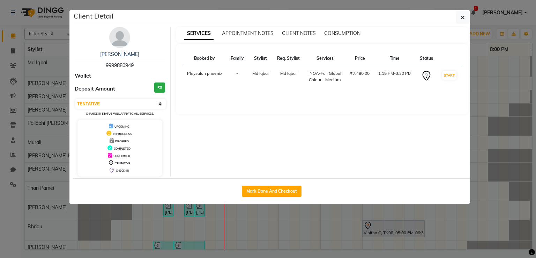
click at [120, 44] on img at bounding box center [119, 37] width 21 height 21
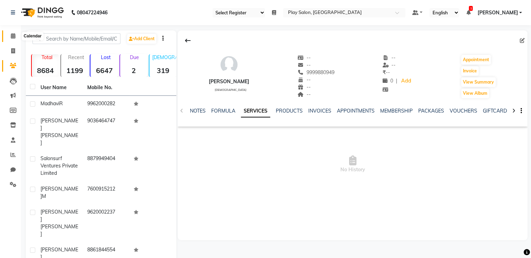
click at [13, 35] on icon at bounding box center [13, 35] width 5 height 5
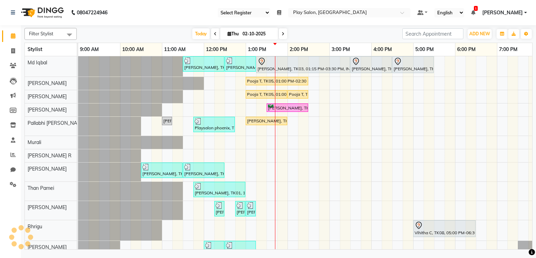
scroll to position [0, 132]
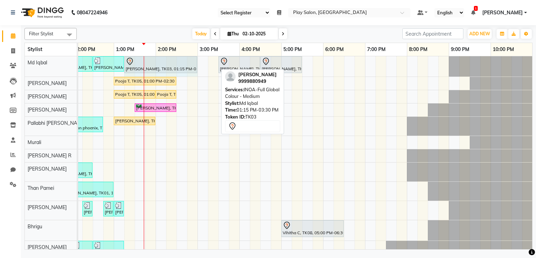
drag, startPoint x: 217, startPoint y: 60, endPoint x: 197, endPoint y: 60, distance: 20.3
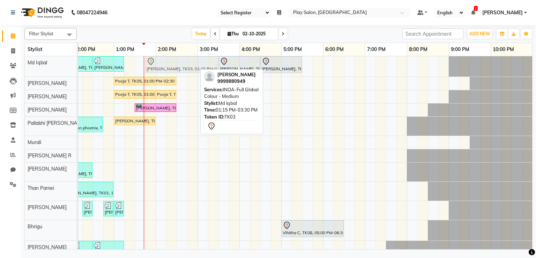
drag, startPoint x: 157, startPoint y: 60, endPoint x: 179, endPoint y: 64, distance: 21.5
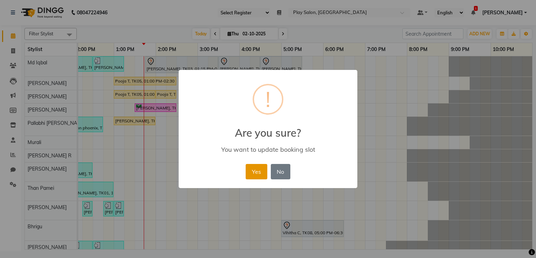
click at [256, 171] on button "Yes" at bounding box center [256, 171] width 21 height 15
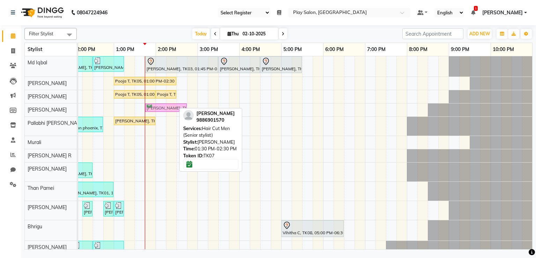
drag, startPoint x: 154, startPoint y: 106, endPoint x: 159, endPoint y: 107, distance: 5.6
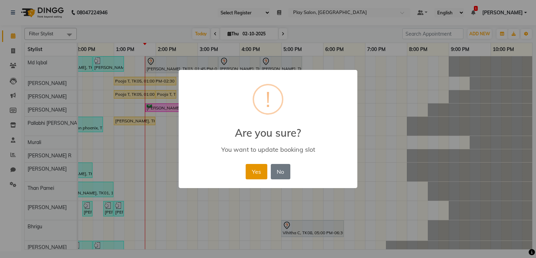
click at [251, 171] on button "Yes" at bounding box center [256, 171] width 21 height 15
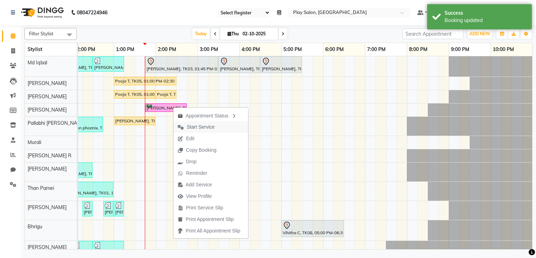
click at [191, 126] on span "Start Service" at bounding box center [201, 126] width 28 height 7
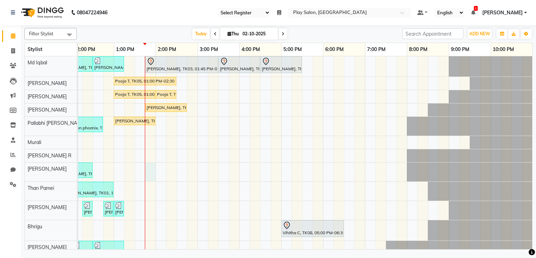
click at [150, 171] on div "[PERSON_NAME], TK01, 11:30 AM-12:30 PM, INOA Root Touch-Up Long [PERSON_NAME], …" at bounding box center [239, 210] width 587 height 309
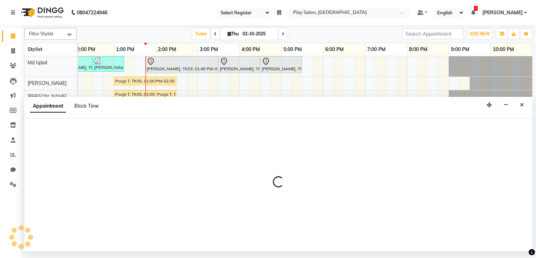
click at [84, 107] on span "Block Time" at bounding box center [86, 106] width 24 height 6
select select "81417"
select select "825"
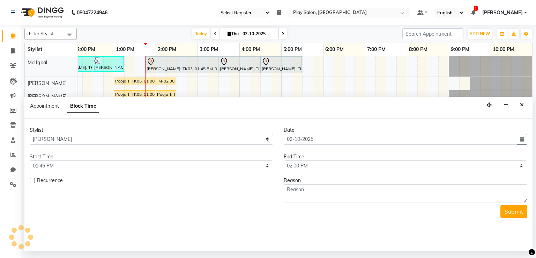
scroll to position [0, 0]
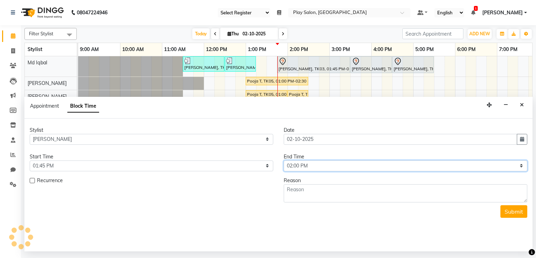
click at [323, 162] on select "Select 10:00 AM 10:15 AM 10:30 AM 10:45 AM 11:00 AM 11:15 AM 11:30 AM 11:45 AM …" at bounding box center [406, 165] width 244 height 11
select select "870"
click at [284, 160] on select "Select 10:00 AM 10:15 AM 10:30 AM 10:45 AM 11:00 AM 11:15 AM 11:30 AM 11:45 AM …" at bounding box center [406, 165] width 244 height 11
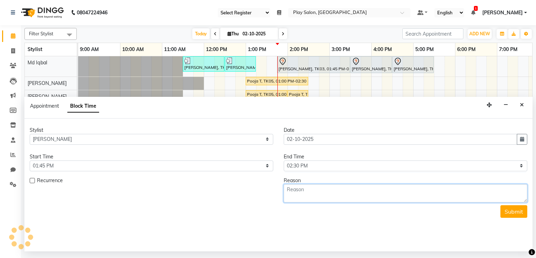
click at [313, 191] on textarea at bounding box center [406, 193] width 244 height 18
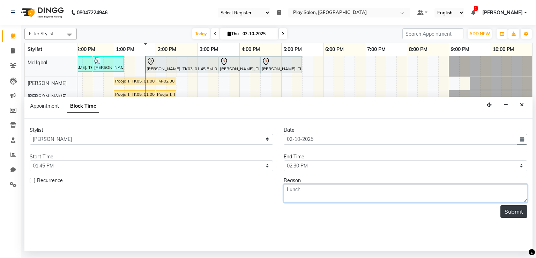
type textarea "Lunch"
click at [514, 213] on button "Submit" at bounding box center [514, 211] width 27 height 13
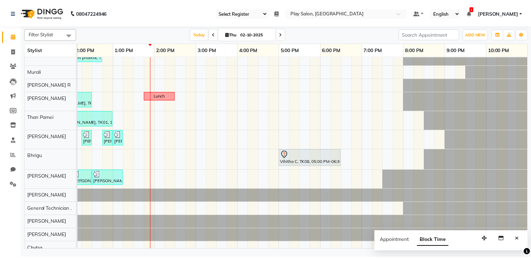
scroll to position [0, 0]
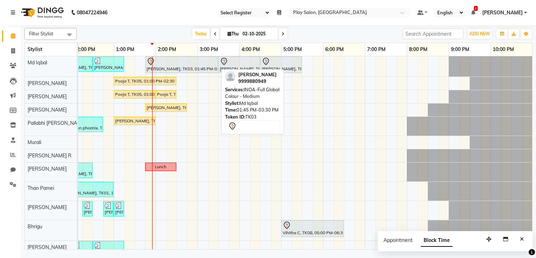
click at [193, 63] on div at bounding box center [182, 61] width 70 height 8
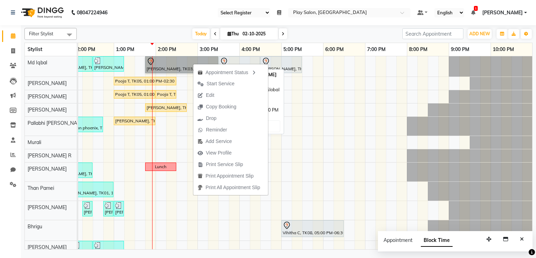
click at [173, 63] on link "[PERSON_NAME], TK03, 01:45 PM-03:30 PM, INOA-Full Global Colour - Medium" at bounding box center [181, 64] width 73 height 17
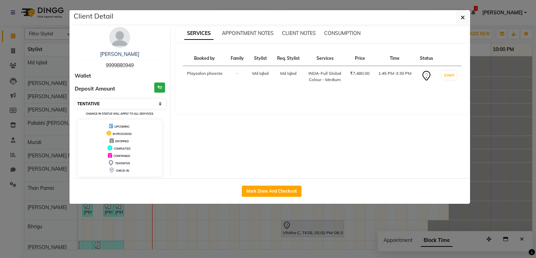
click at [121, 102] on select "Select IN SERVICE CONFIRMED TENTATIVE CHECK IN MARK DONE DROPPED UPCOMING" at bounding box center [120, 104] width 90 height 10
select select "8"
click at [75, 99] on select "Select IN SERVICE CONFIRMED TENTATIVE CHECK IN MARK DONE DROPPED UPCOMING" at bounding box center [120, 104] width 90 height 10
click at [464, 19] on icon "button" at bounding box center [463, 18] width 4 height 6
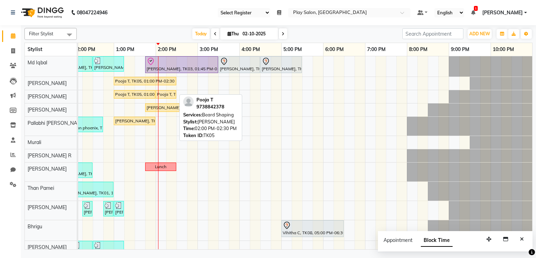
select select "8"
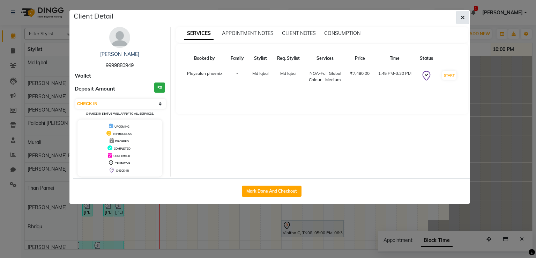
click at [462, 19] on icon "button" at bounding box center [463, 18] width 4 height 6
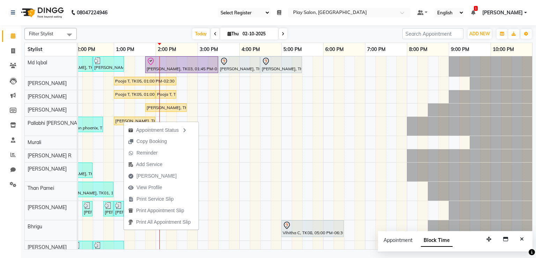
click at [124, 121] on div "Appointment Status Copy Booking Reminder Add Service [PERSON_NAME] View Profile…" at bounding box center [161, 175] width 75 height 109
click at [123, 119] on div "[PERSON_NAME], TK11, 01:00 PM-02:00 PM, Hair Cut [DEMOGRAPHIC_DATA] (Senior Sty…" at bounding box center [135, 121] width 40 height 6
select select "1"
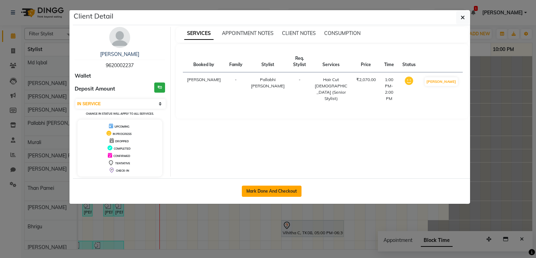
click at [273, 190] on button "Mark Done And Checkout" at bounding box center [272, 190] width 60 height 11
select select "service"
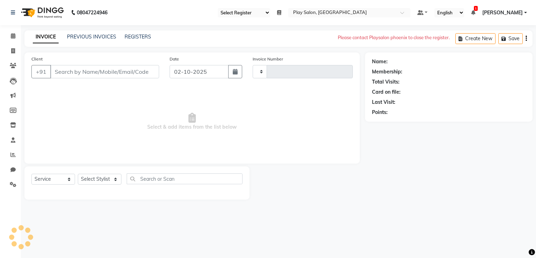
type input "3372"
select select "8350"
select select "81412"
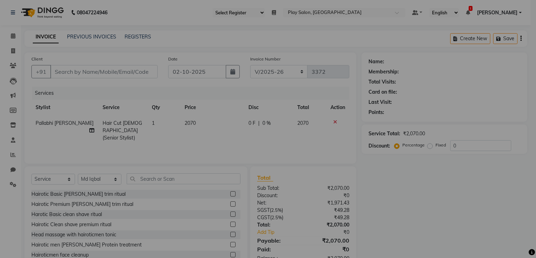
type input "9620002237"
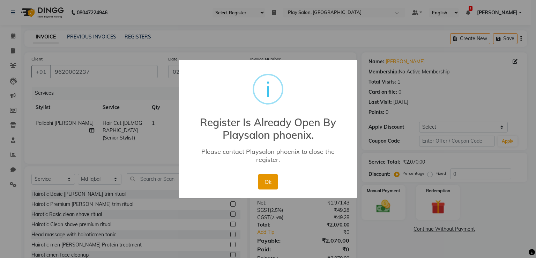
click at [269, 177] on button "Ok" at bounding box center [267, 181] width 19 height 15
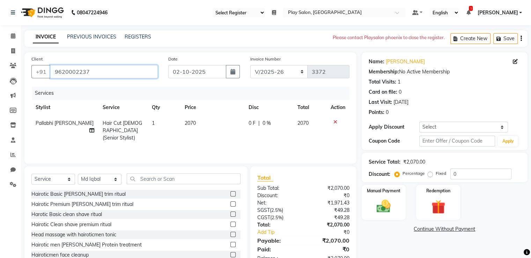
scroll to position [22, 0]
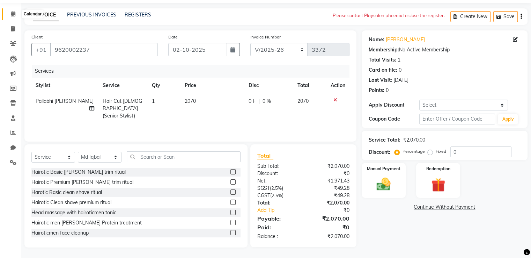
click at [14, 15] on icon at bounding box center [13, 13] width 5 height 5
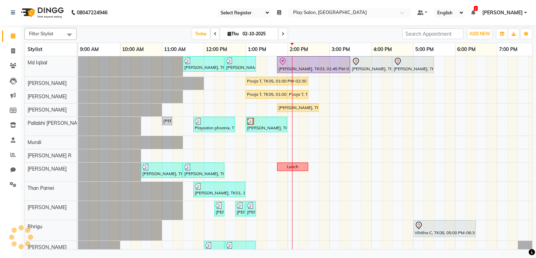
scroll to position [0, 132]
